Goal: Find specific page/section: Find specific page/section

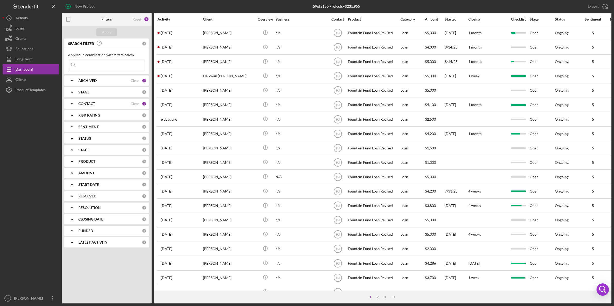
click at [112, 101] on div "CONTACT Clear 1" at bounding box center [112, 104] width 68 height 10
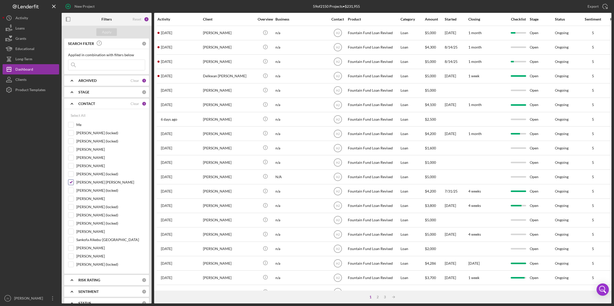
click at [102, 183] on label "[PERSON_NAME] [PERSON_NAME]" at bounding box center [110, 182] width 69 height 5
click at [74, 183] on input "[PERSON_NAME] [PERSON_NAME]" at bounding box center [70, 182] width 5 height 5
checkbox input "false"
click at [165, 19] on div "Activity" at bounding box center [180, 19] width 45 height 4
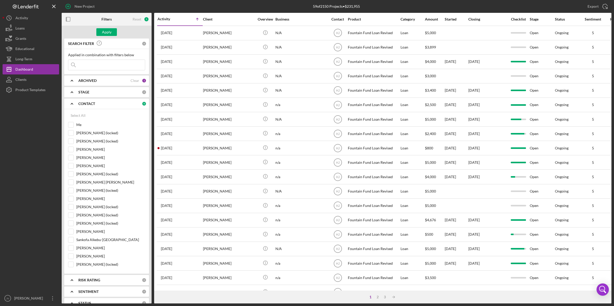
click at [168, 20] on div "Activity" at bounding box center [169, 19] width 23 height 4
